Goal: Entertainment & Leisure: Consume media (video, audio)

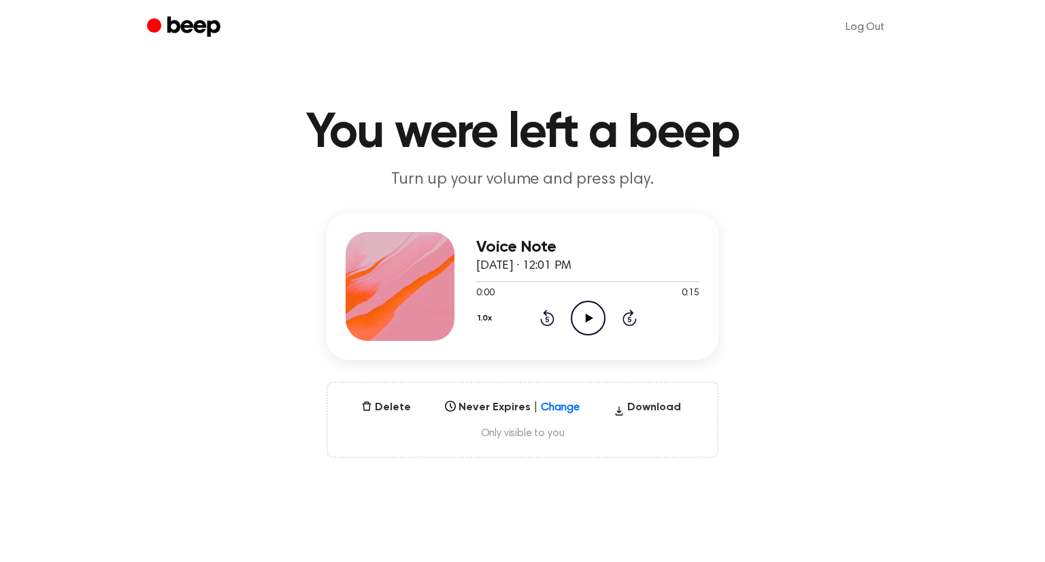
click at [598, 312] on icon "Play Audio" at bounding box center [588, 318] width 35 height 35
click at [598, 312] on icon "Pause Audio" at bounding box center [588, 318] width 35 height 35
click at [598, 312] on icon "Play Audio" at bounding box center [588, 318] width 35 height 35
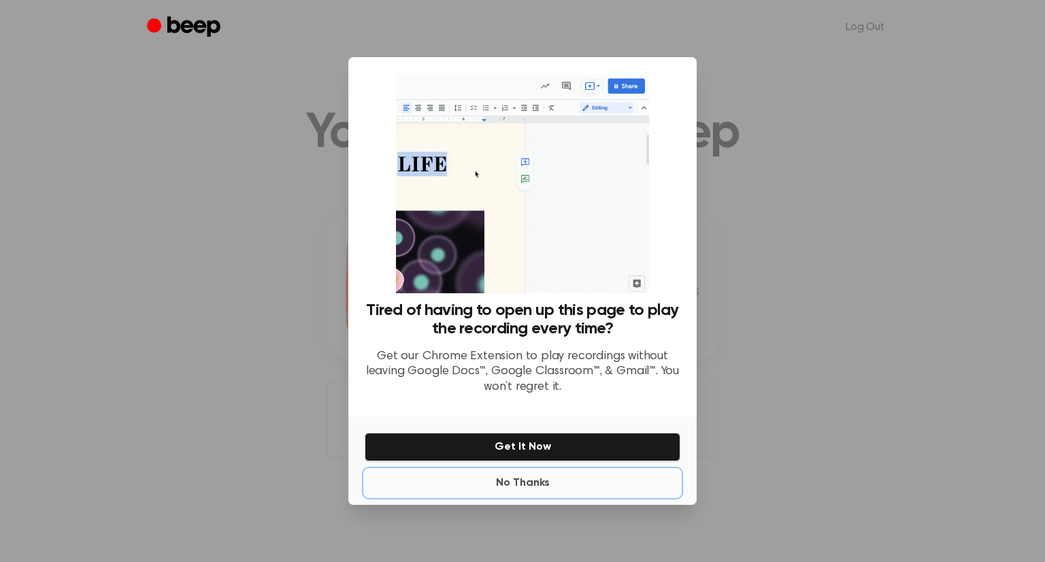
click at [531, 491] on button "No Thanks" at bounding box center [523, 482] width 316 height 27
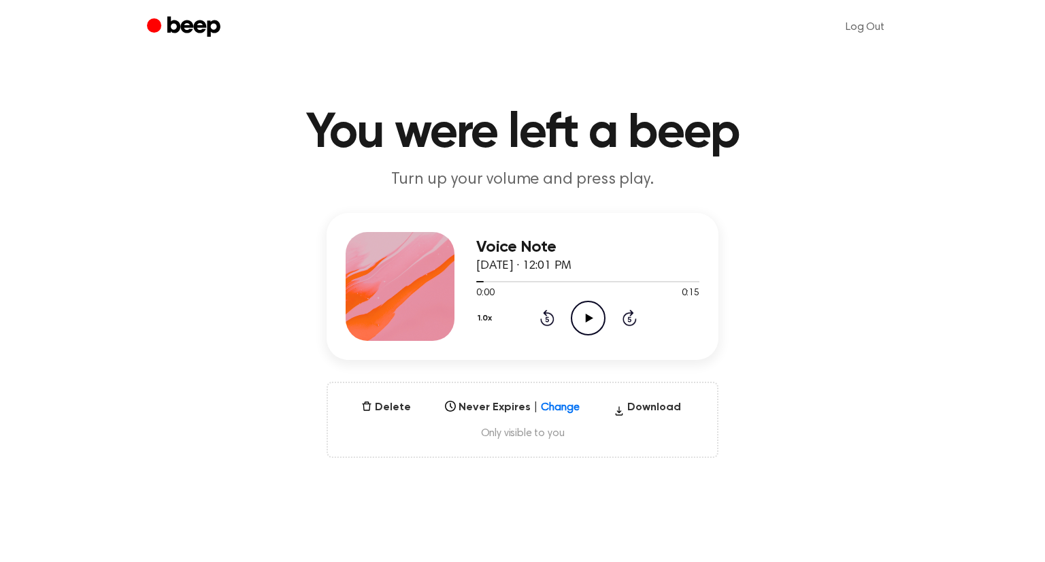
click at [594, 324] on icon "Play Audio" at bounding box center [588, 318] width 35 height 35
click at [584, 314] on icon "Play Audio" at bounding box center [588, 318] width 35 height 35
click at [582, 312] on icon "Play Audio" at bounding box center [588, 318] width 35 height 35
click at [582, 312] on icon "Pause Audio" at bounding box center [588, 318] width 35 height 35
click at [586, 307] on icon "Play Audio" at bounding box center [588, 318] width 35 height 35
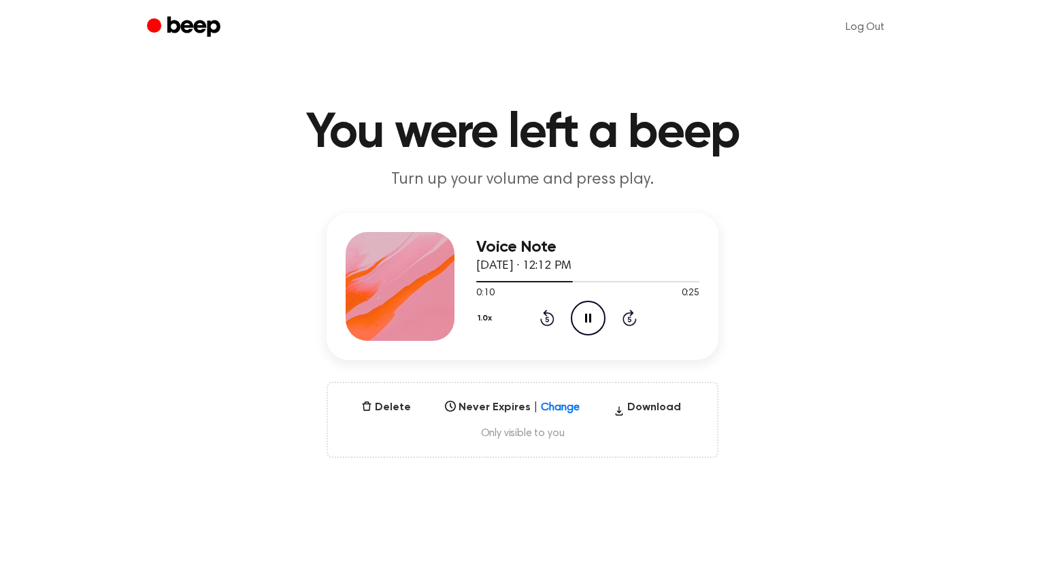
click at [590, 322] on icon "Pause Audio" at bounding box center [588, 318] width 35 height 35
click at [586, 320] on icon at bounding box center [588, 318] width 7 height 9
click at [586, 320] on icon at bounding box center [588, 318] width 6 height 9
click at [590, 312] on icon "Play Audio" at bounding box center [588, 318] width 35 height 35
click at [579, 320] on icon "Play Audio" at bounding box center [588, 318] width 35 height 35
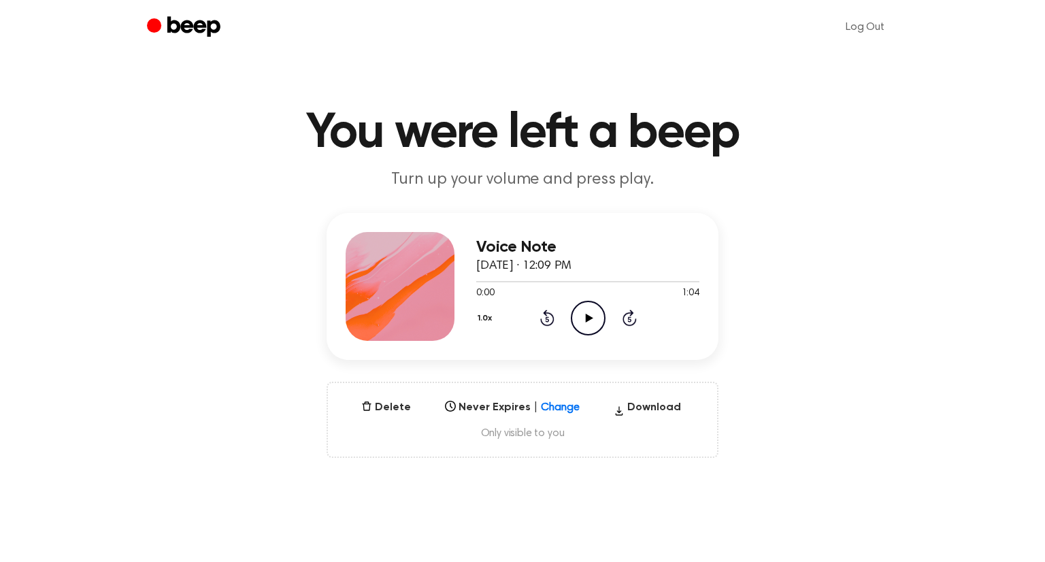
click at [593, 326] on icon "Play Audio" at bounding box center [588, 318] width 35 height 35
click at [593, 310] on icon "Play Audio" at bounding box center [588, 318] width 35 height 35
